Goal: Information Seeking & Learning: Check status

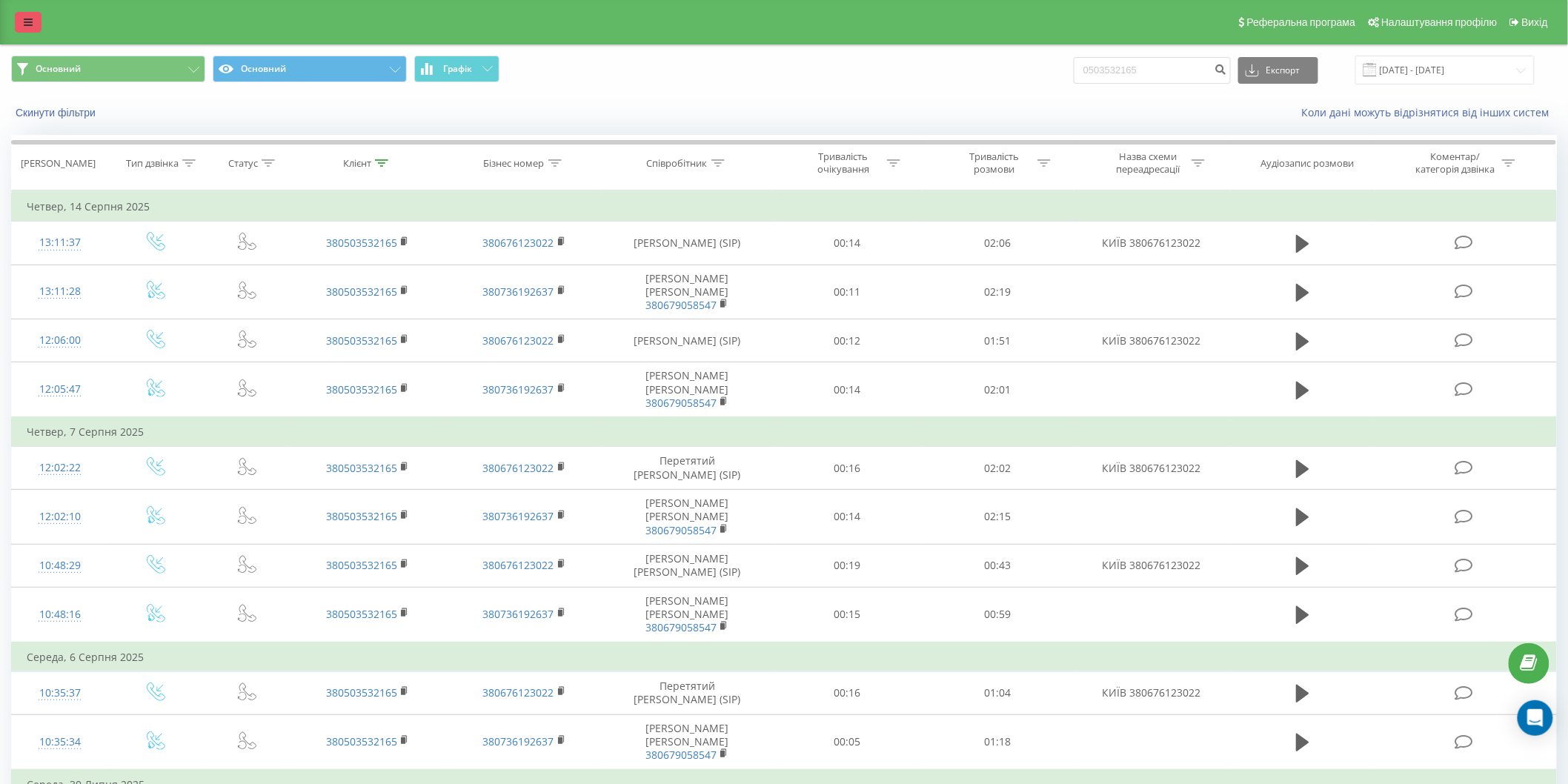
click at [23, 12] on link at bounding box center [27, 23] width 27 height 21
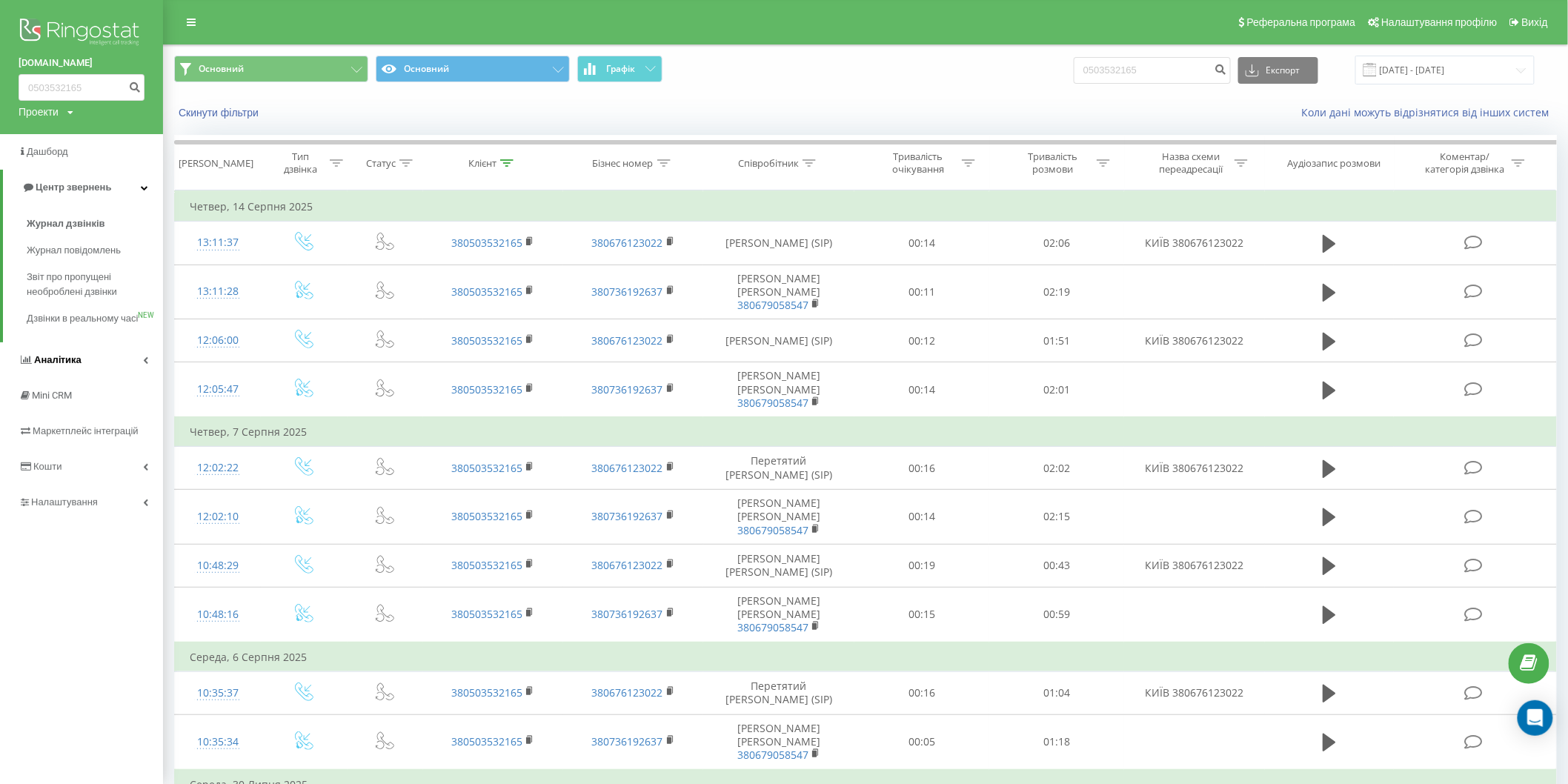
click at [72, 367] on span "Аналiтика" at bounding box center [50, 360] width 63 height 15
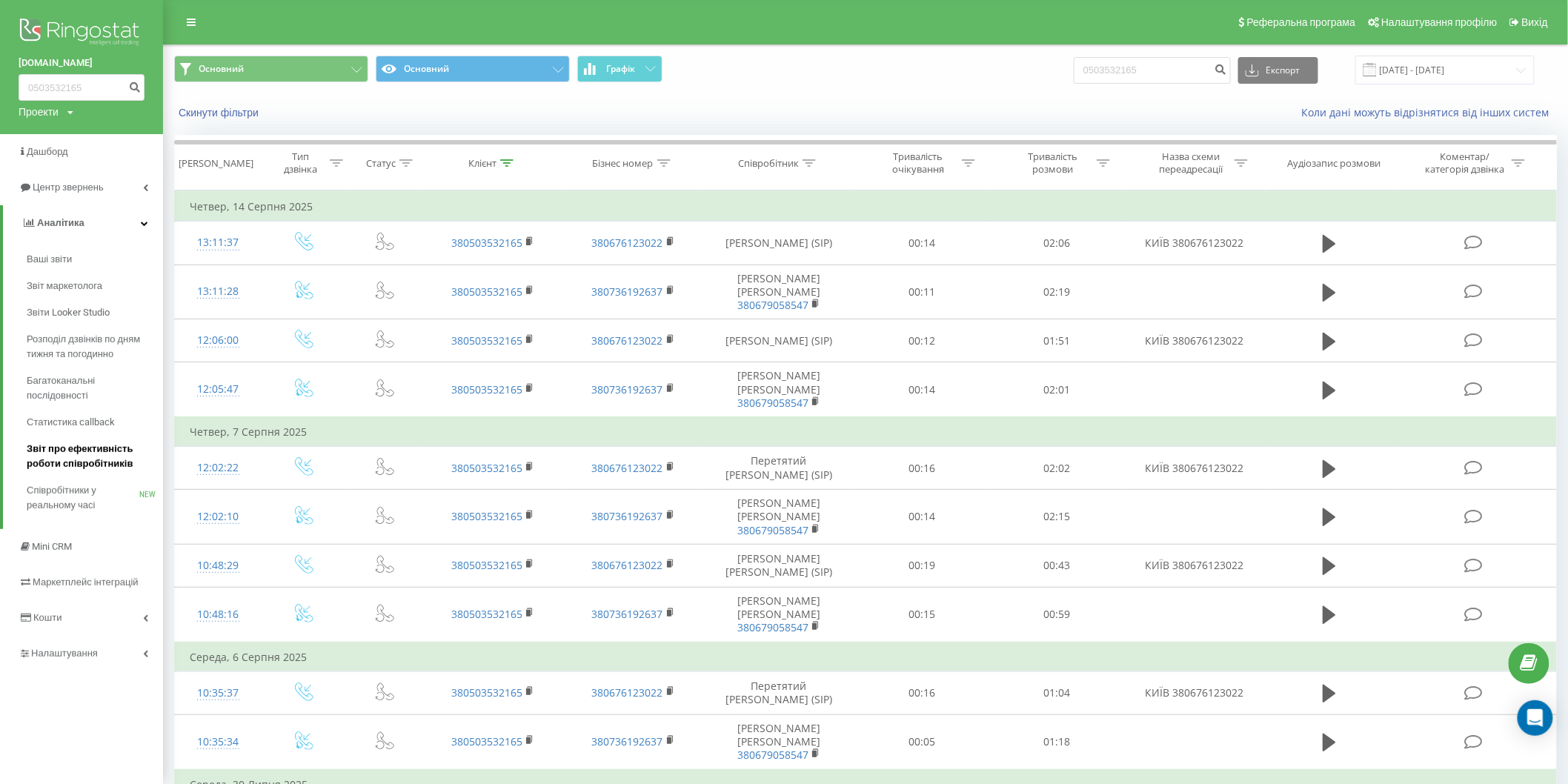
click at [97, 447] on span "Звіт про ефективність роботи співробітників" at bounding box center [91, 456] width 129 height 30
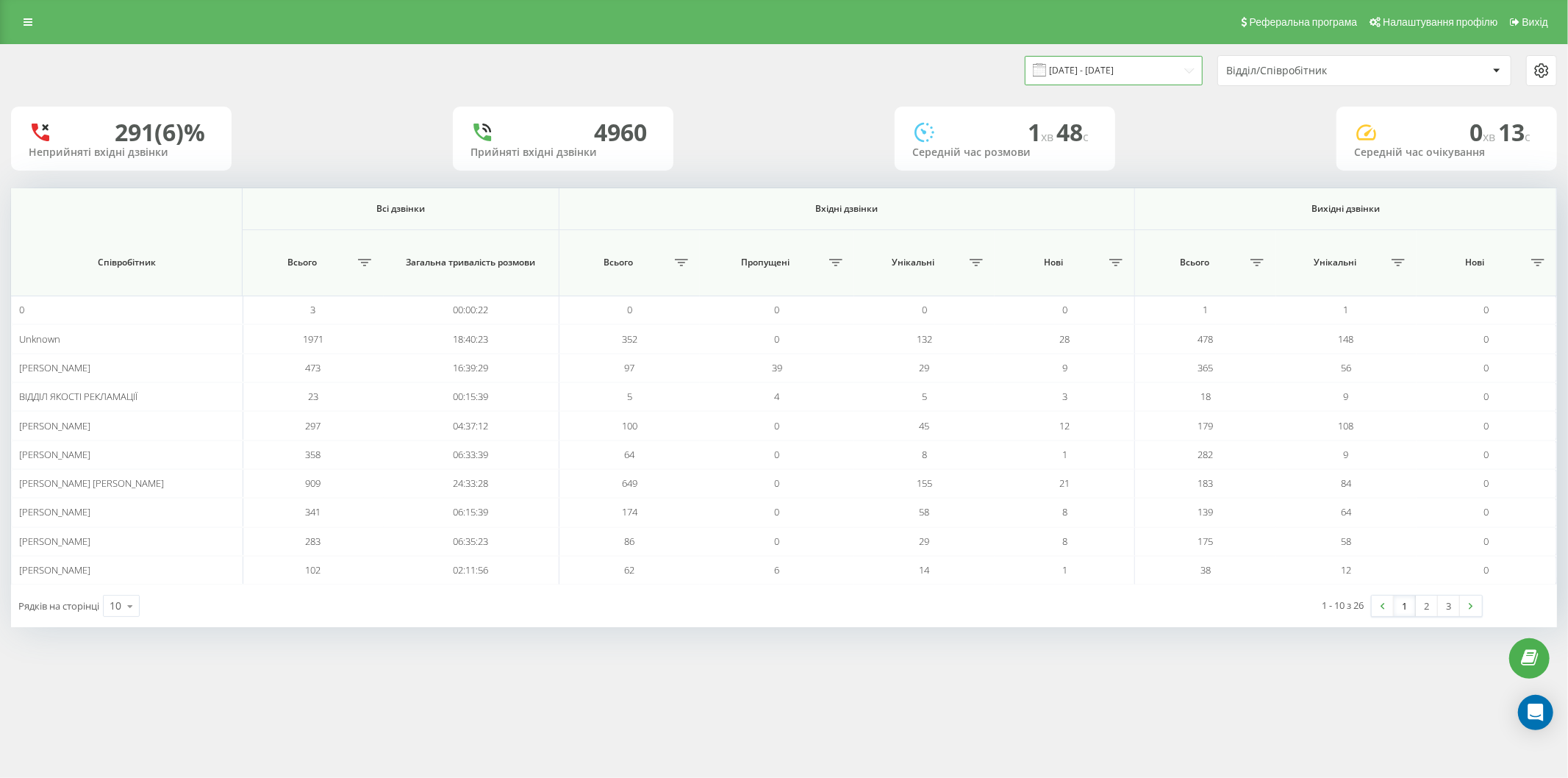
click at [1143, 74] on input "[DATE] - [DATE]" at bounding box center [1113, 71] width 178 height 29
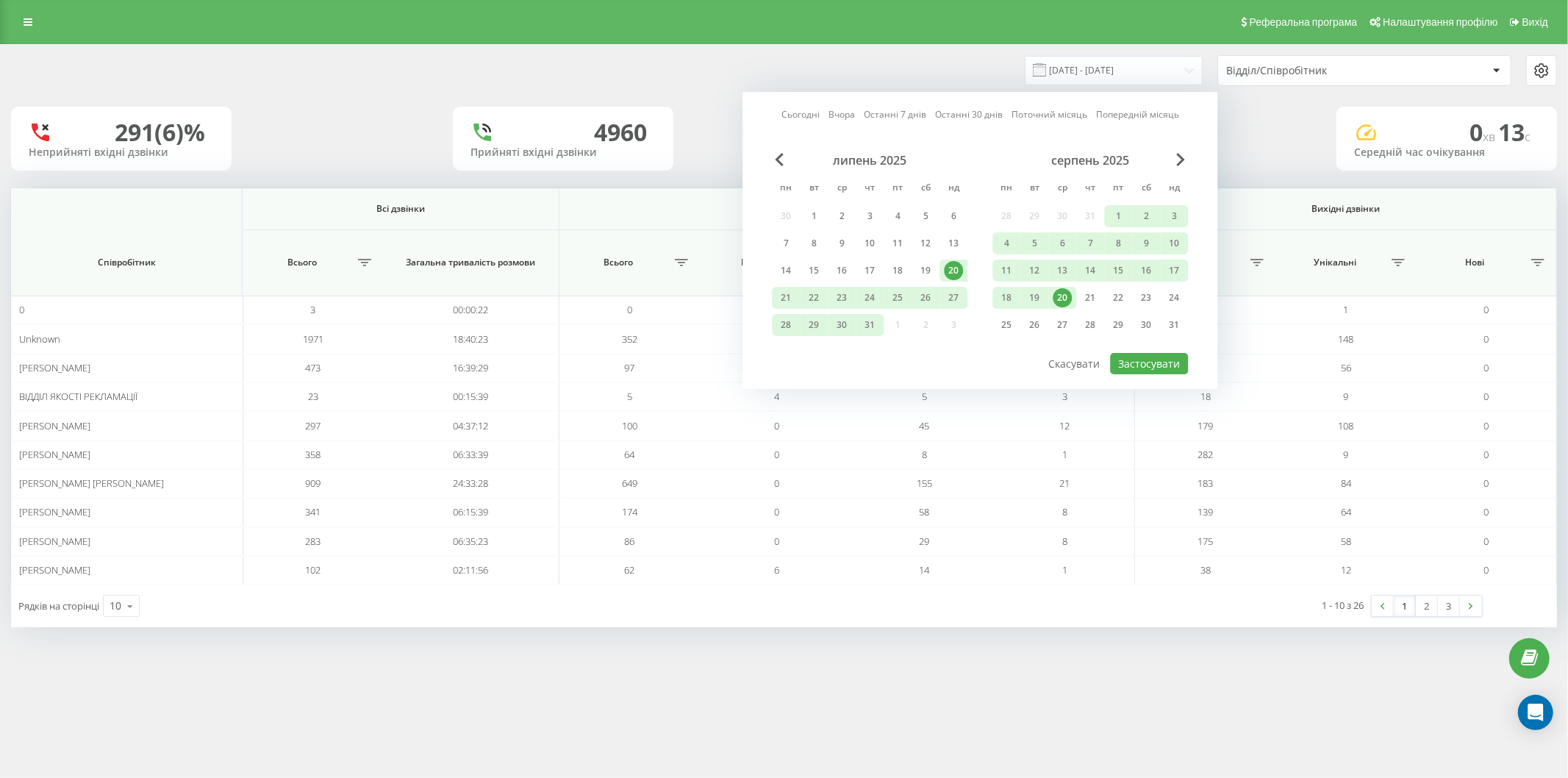
click at [1023, 153] on div "серпень 2025" at bounding box center [1090, 160] width 195 height 14
click at [799, 109] on link "Сьогодні" at bounding box center [801, 115] width 38 height 14
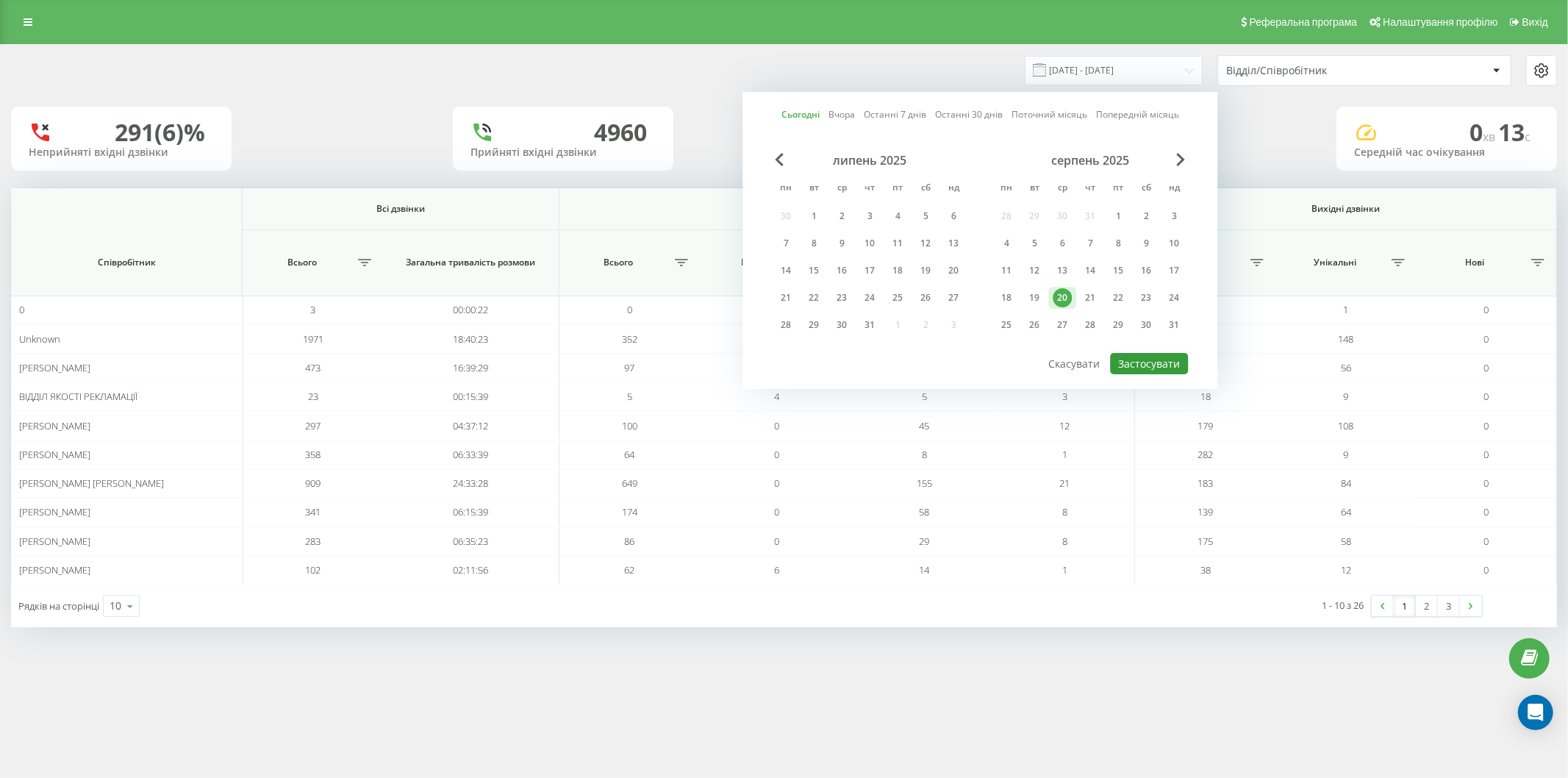
click at [1145, 363] on button "Застосувати" at bounding box center [1148, 364] width 78 height 22
type input "[DATE] - [DATE]"
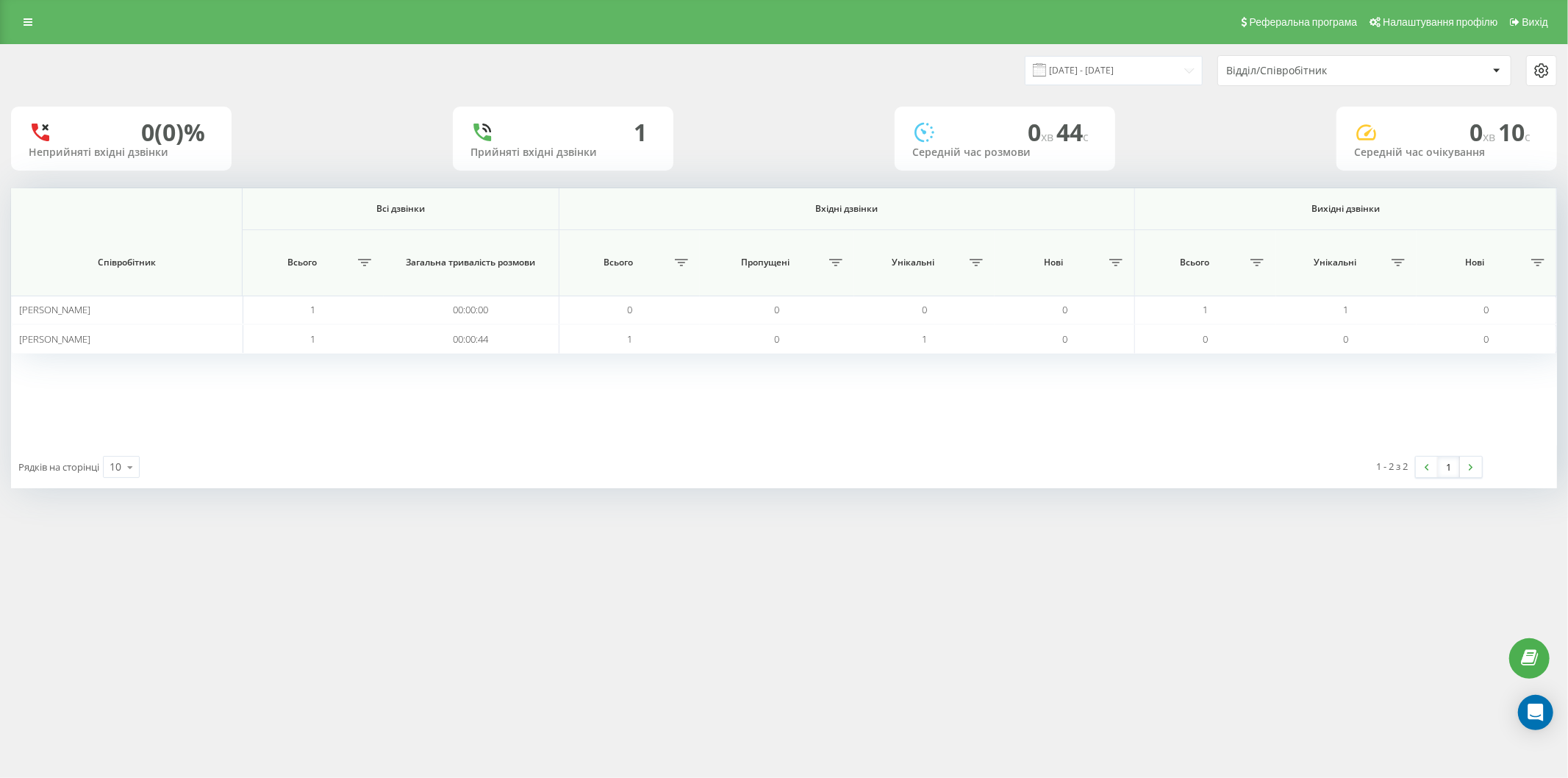
click at [414, 470] on div "Рядків на сторінці 10 10 25 50 100" at bounding box center [398, 466] width 774 height 42
